Goal: Book appointment/travel/reservation

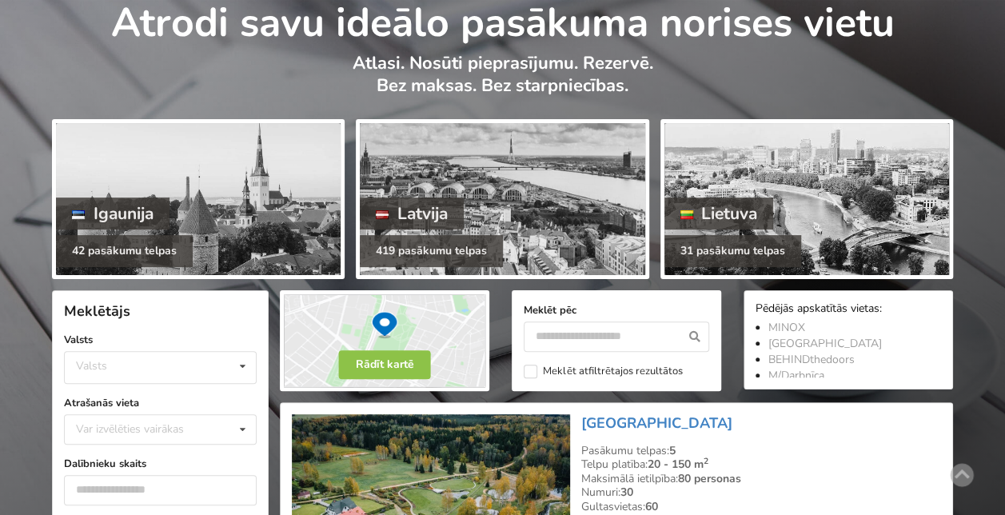
scroll to position [75, 0]
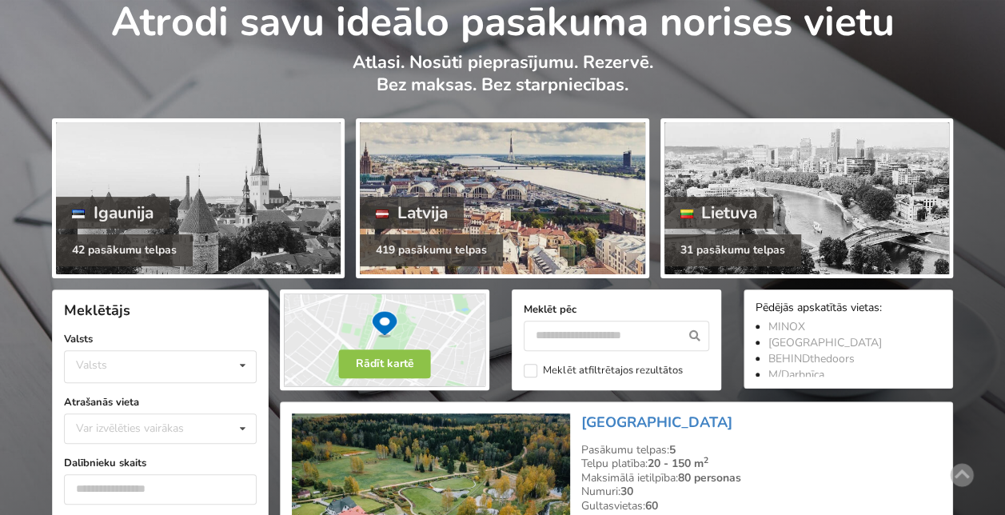
click at [569, 173] on div at bounding box center [502, 198] width 285 height 152
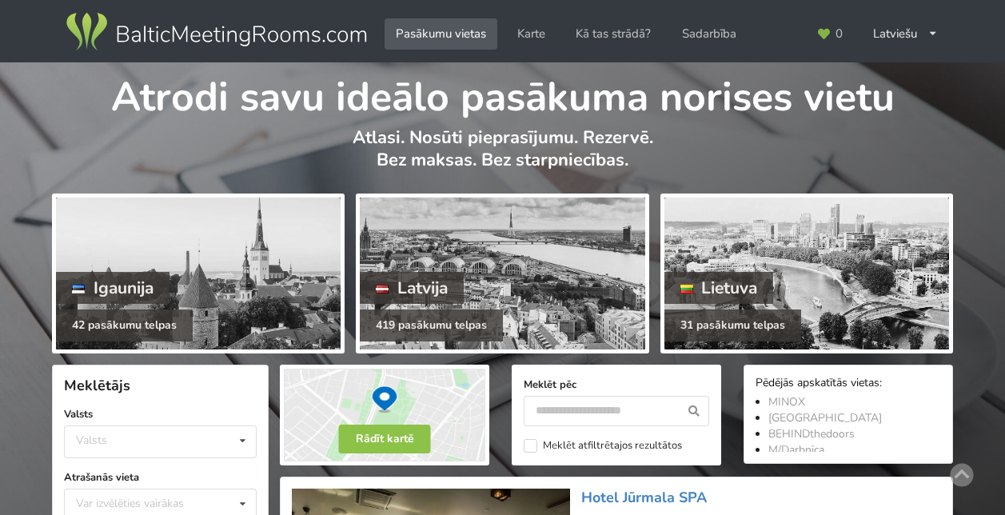
scroll to position [67, 0]
click at [903, 40] on div "Latviešu English Русский" at bounding box center [905, 33] width 87 height 31
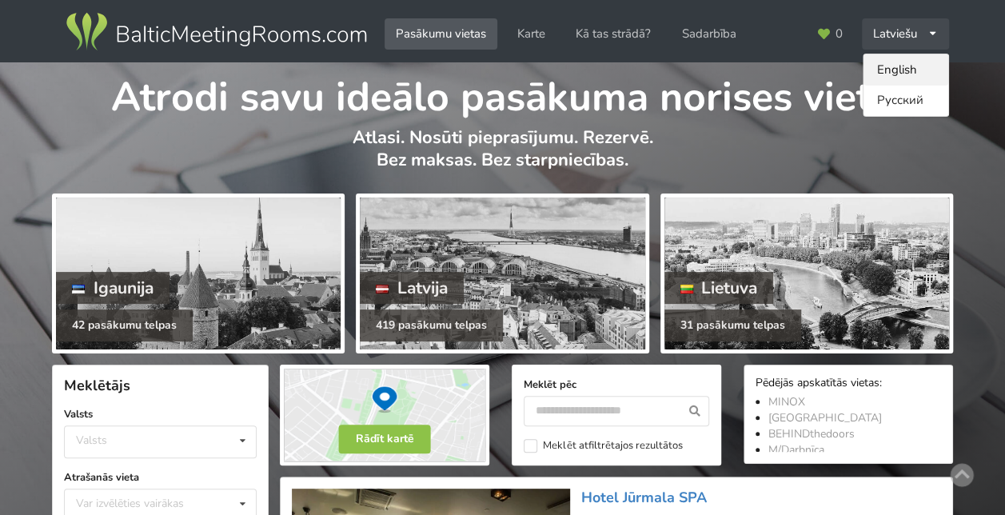
click at [899, 74] on link "English" at bounding box center [905, 69] width 85 height 31
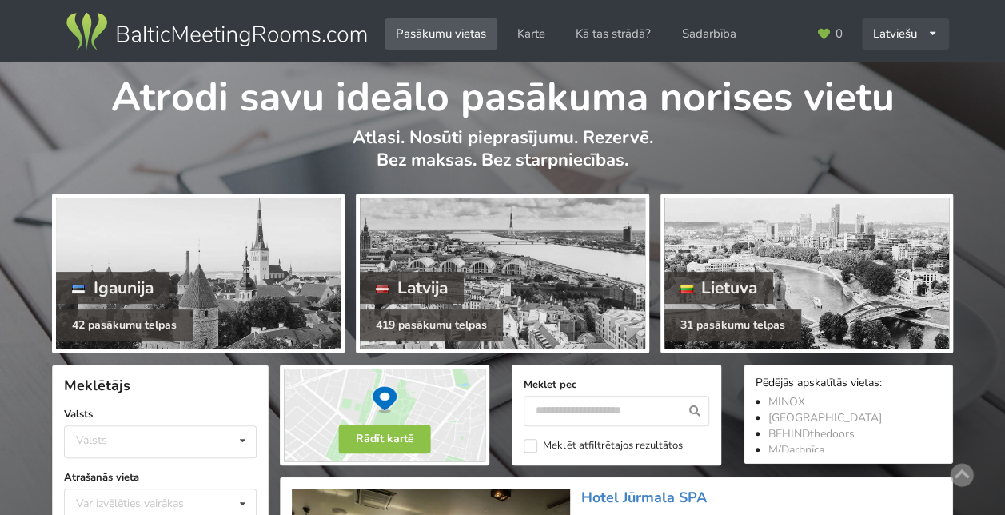
click at [886, 30] on div "Latviešu English Русский" at bounding box center [905, 33] width 87 height 31
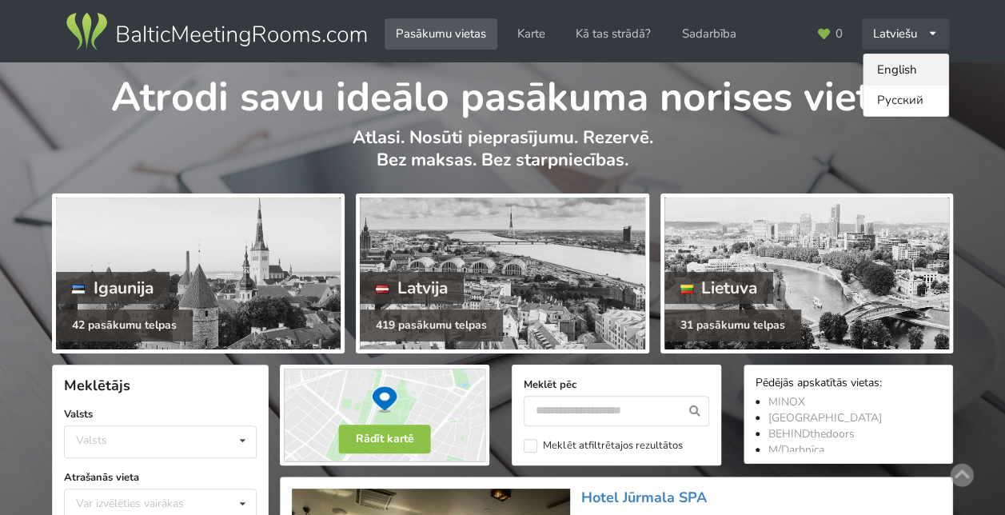
click at [905, 64] on link "English" at bounding box center [905, 69] width 85 height 31
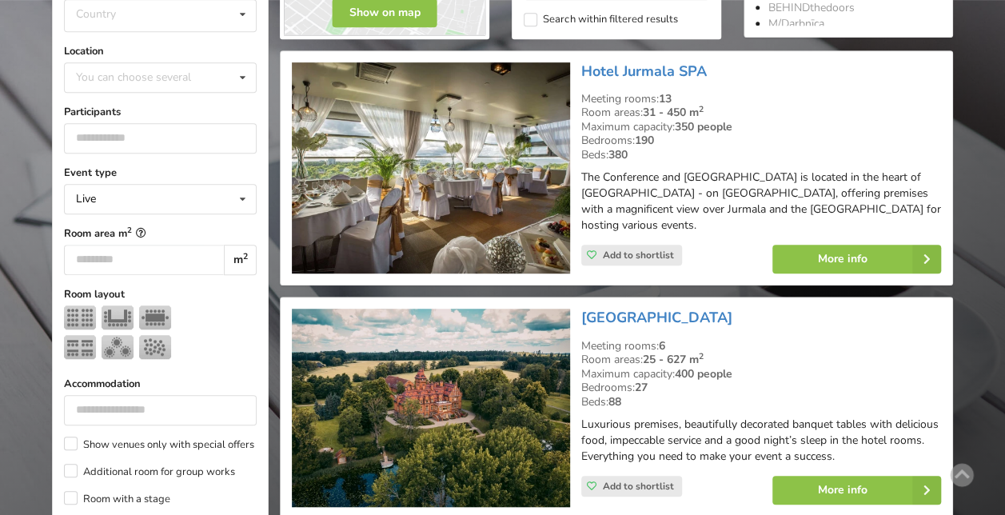
scroll to position [326, 0]
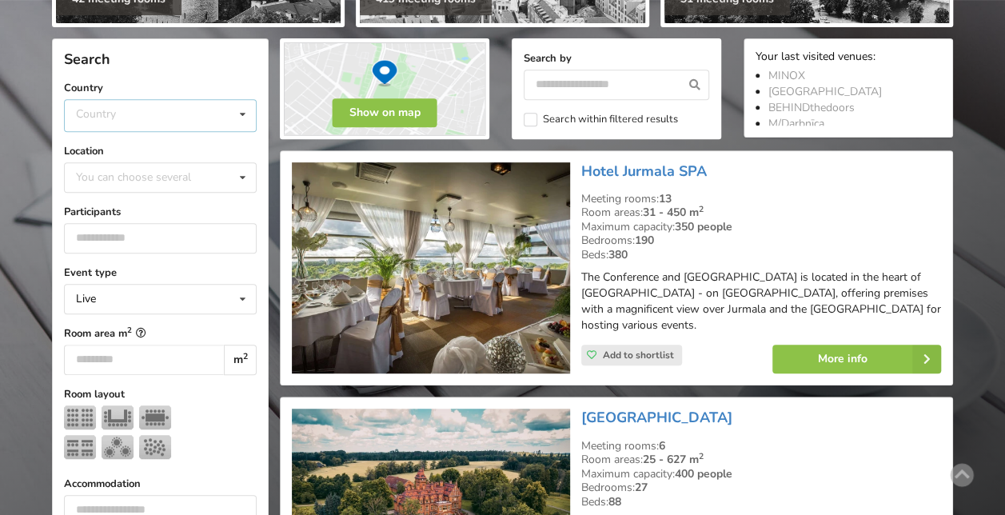
click at [138, 114] on div "Country Estonia Latvia Lithuania" at bounding box center [160, 115] width 193 height 33
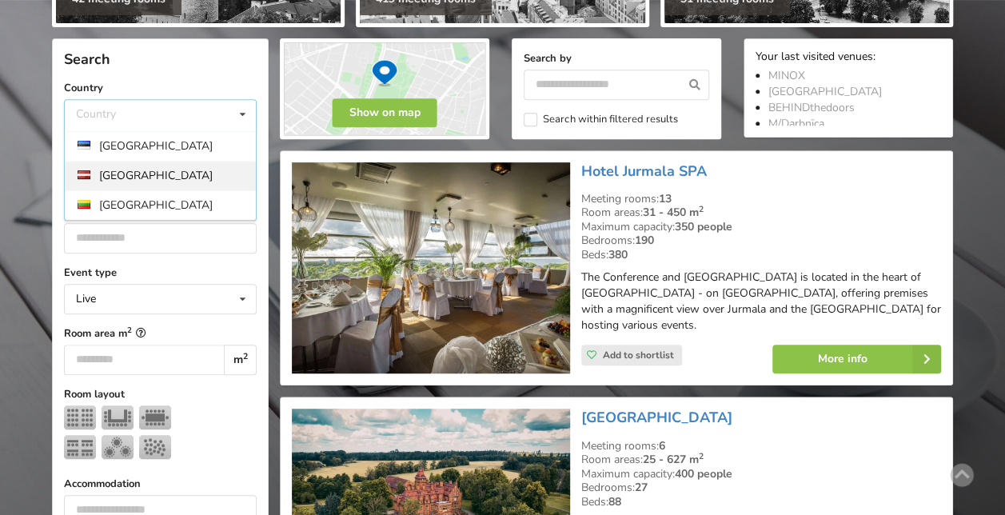
click at [140, 169] on div "[GEOGRAPHIC_DATA]" at bounding box center [160, 176] width 191 height 30
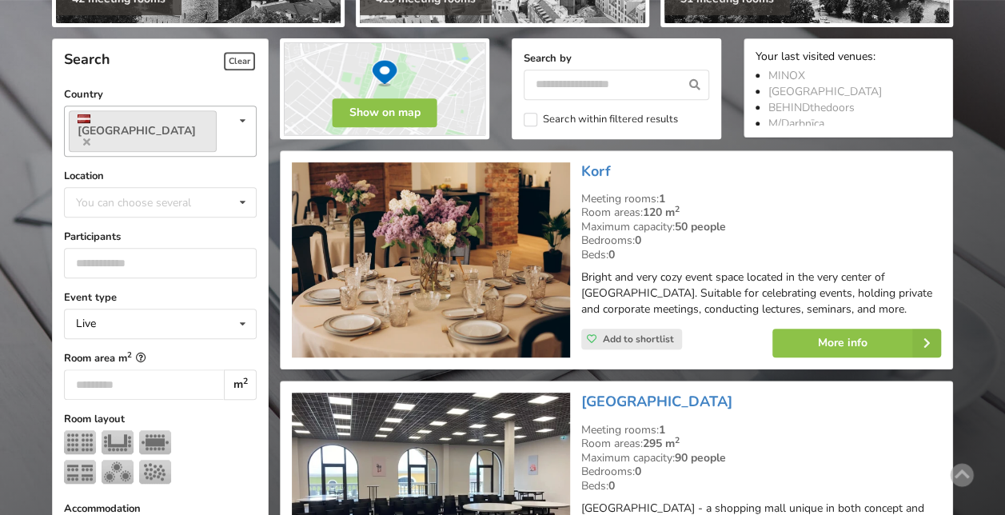
scroll to position [358, 0]
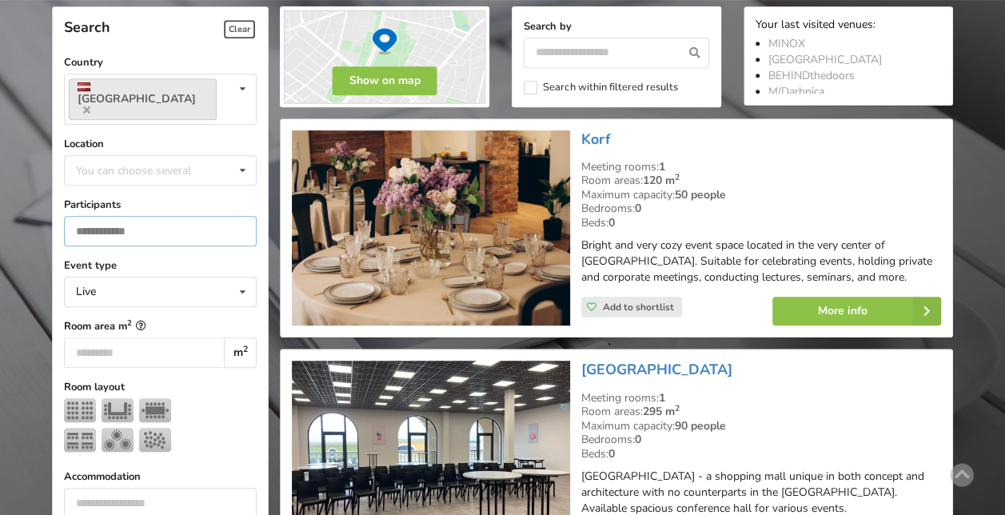
click at [160, 216] on input "number" at bounding box center [160, 231] width 193 height 30
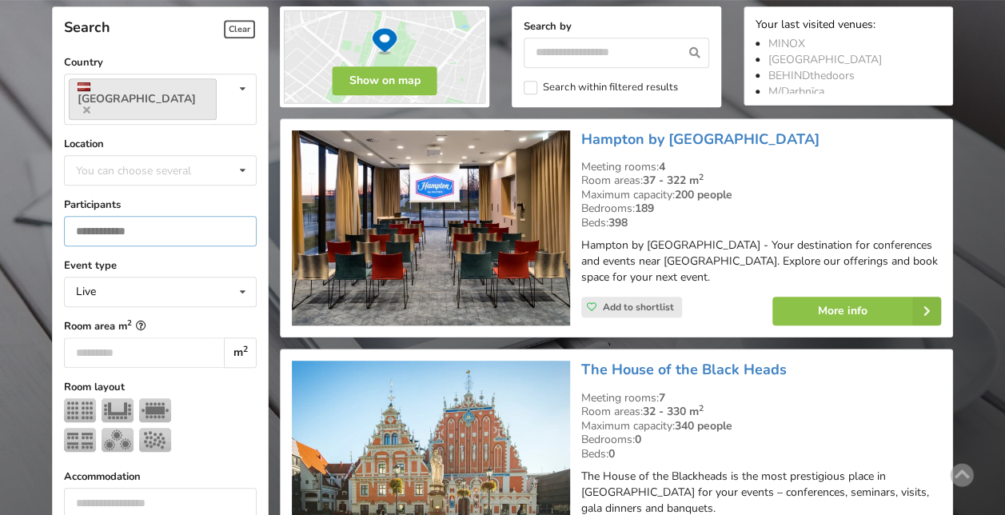
type input "**"
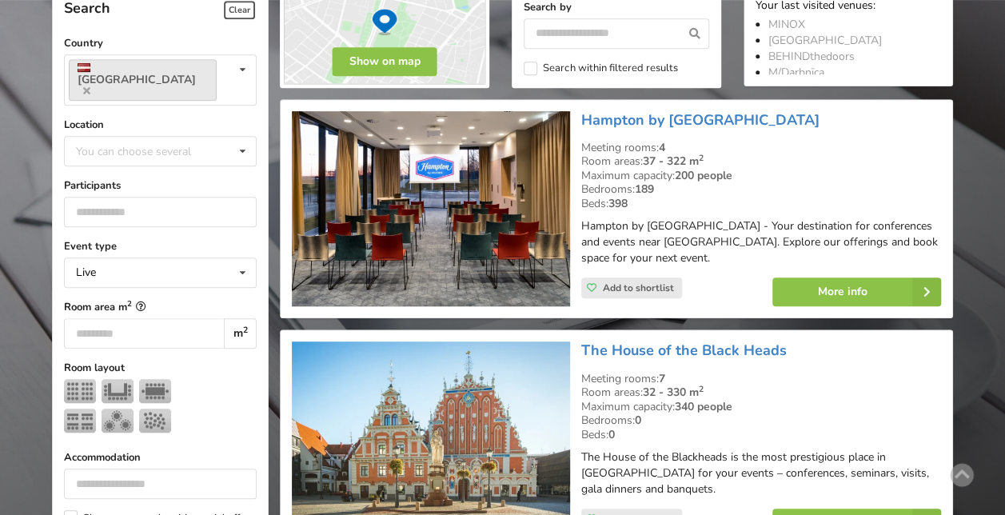
scroll to position [345, 0]
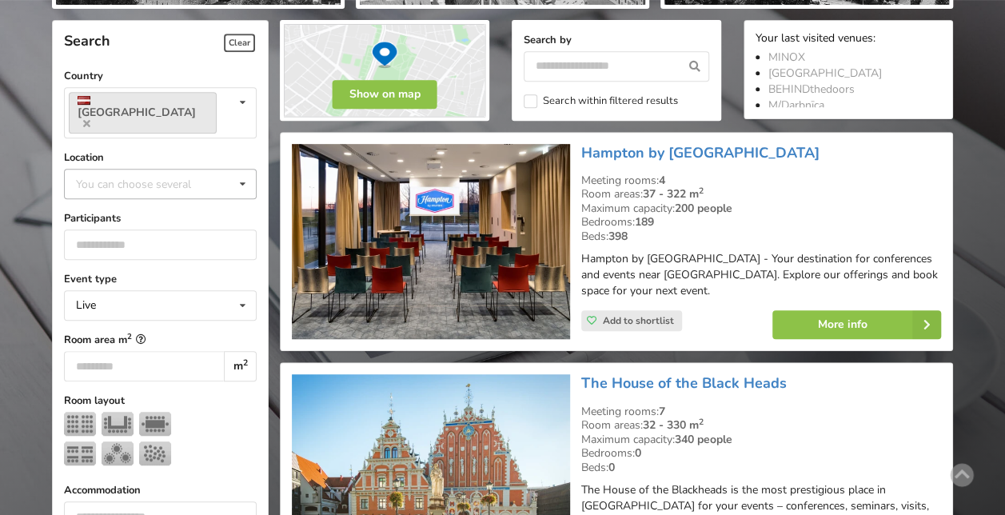
click at [159, 174] on div "You can choose several" at bounding box center [149, 183] width 155 height 18
type input "**"
click at [152, 198] on div "[GEOGRAPHIC_DATA]" at bounding box center [160, 213] width 191 height 30
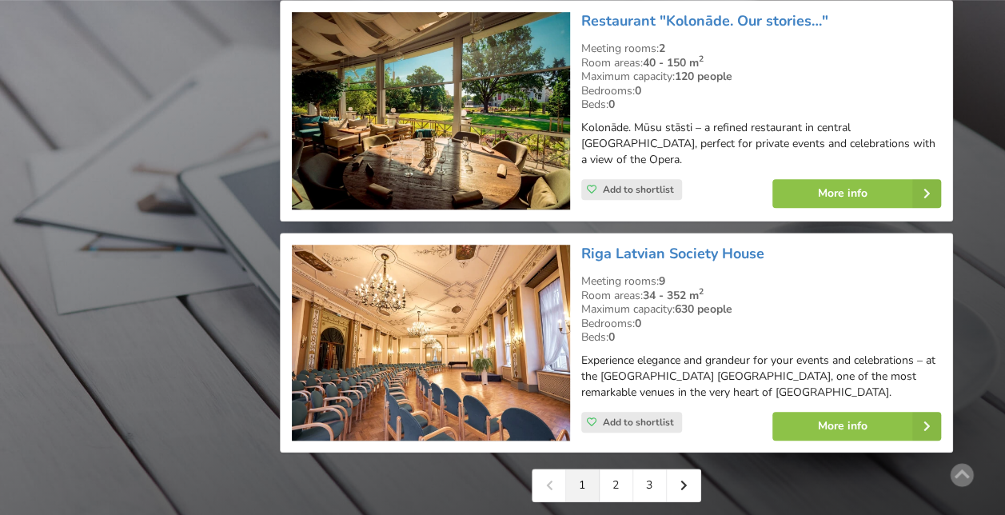
scroll to position [3567, 0]
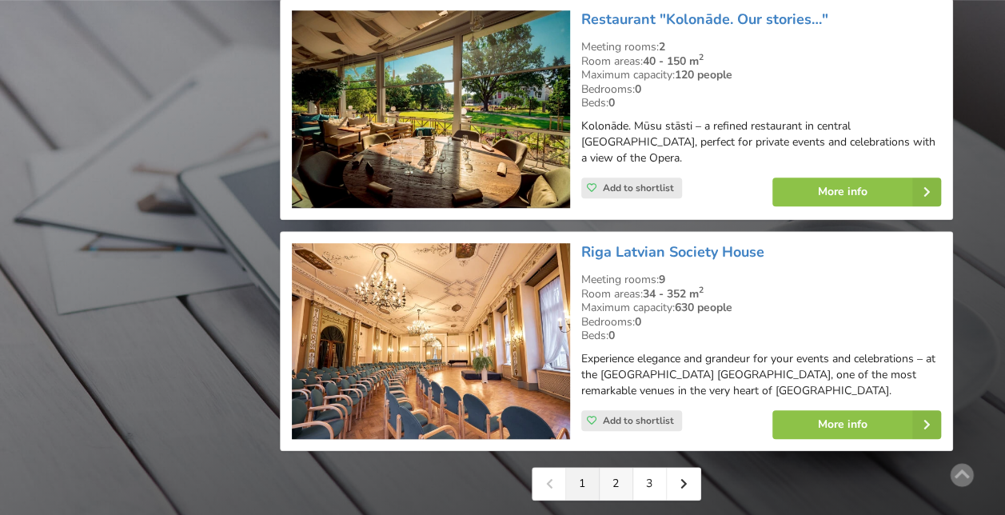
click at [617, 468] on link "2" at bounding box center [617, 484] width 34 height 32
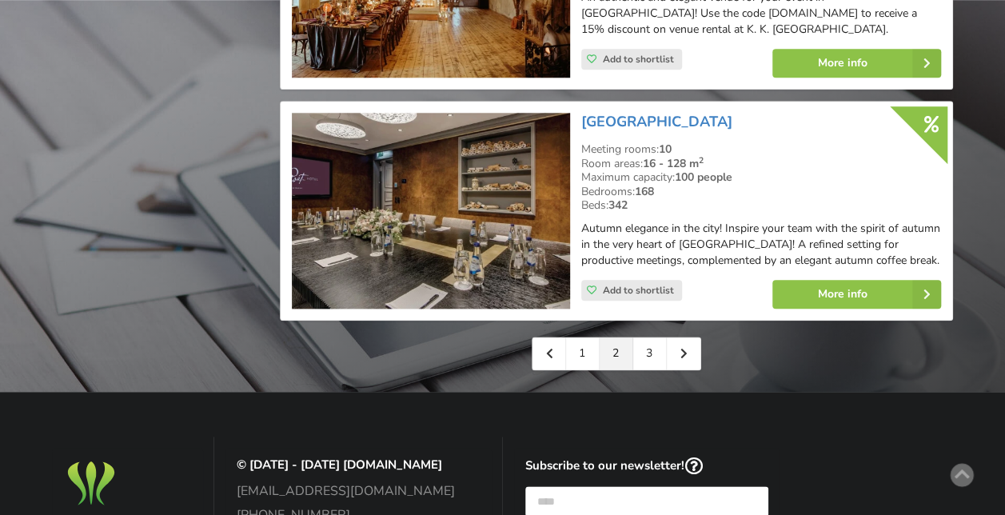
scroll to position [3809, 0]
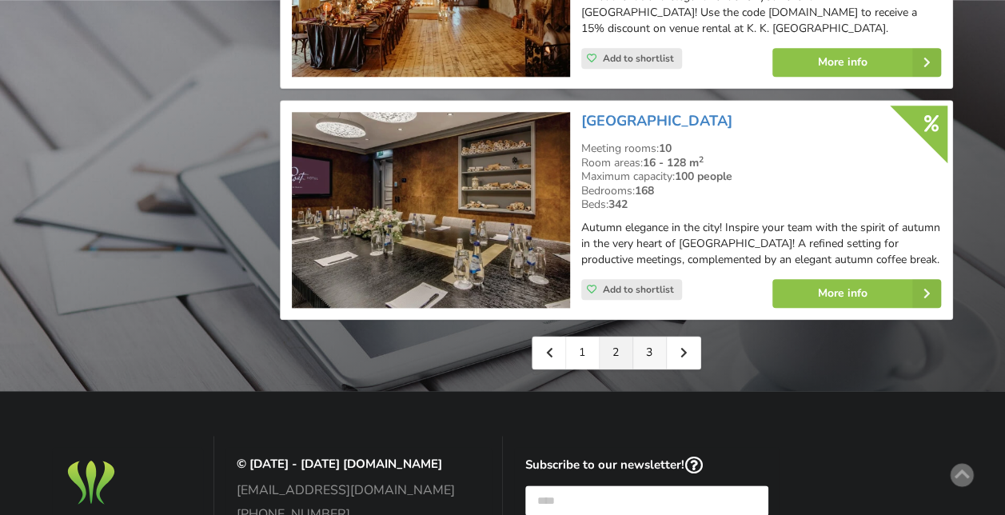
click at [642, 337] on link "3" at bounding box center [650, 353] width 34 height 32
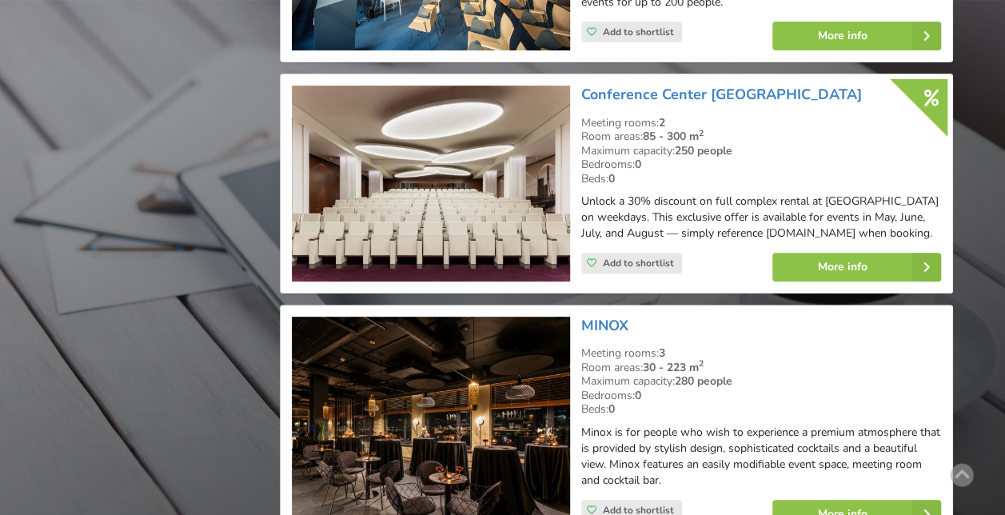
scroll to position [3391, 0]
